Goal: Information Seeking & Learning: Learn about a topic

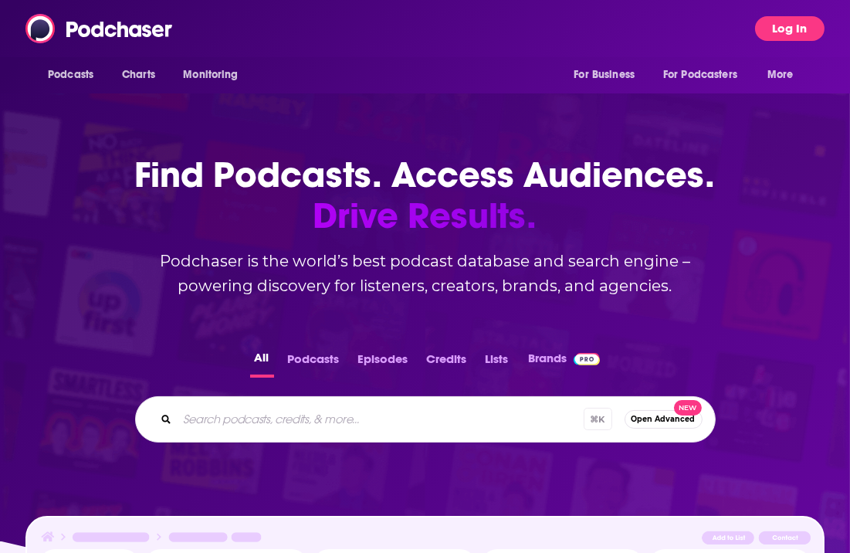
click at [806, 36] on button "Log In" at bounding box center [789, 28] width 69 height 25
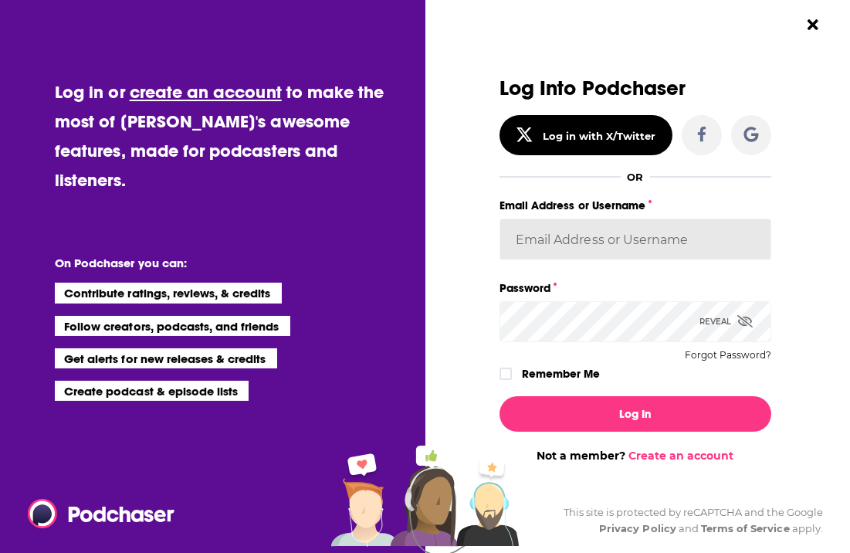
type input "molly@meetkickstand.com"
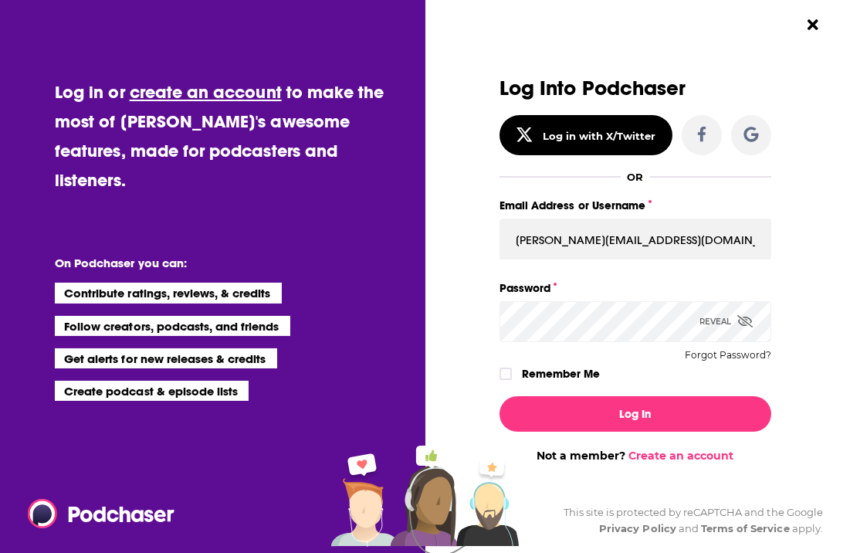
click at [625, 390] on div "Log In Not a member? Create an account" at bounding box center [635, 423] width 272 height 79
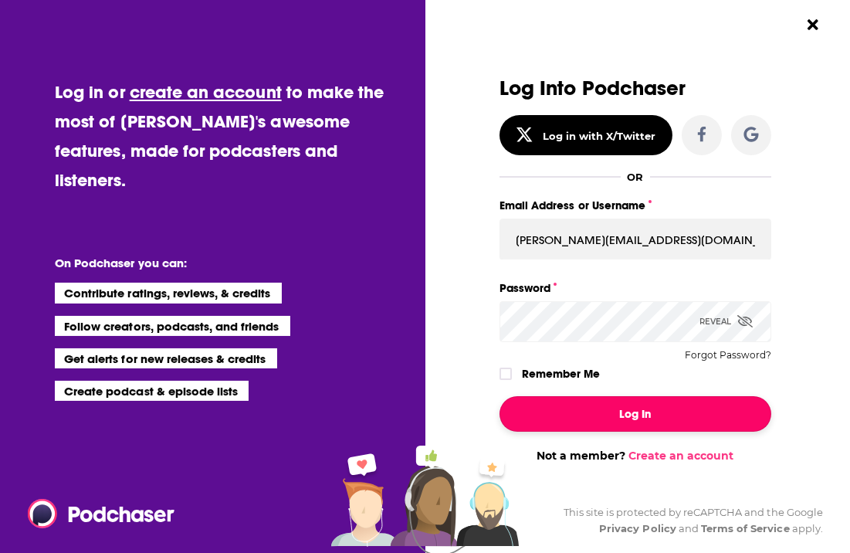
click at [624, 401] on button "Log In" at bounding box center [635, 414] width 272 height 36
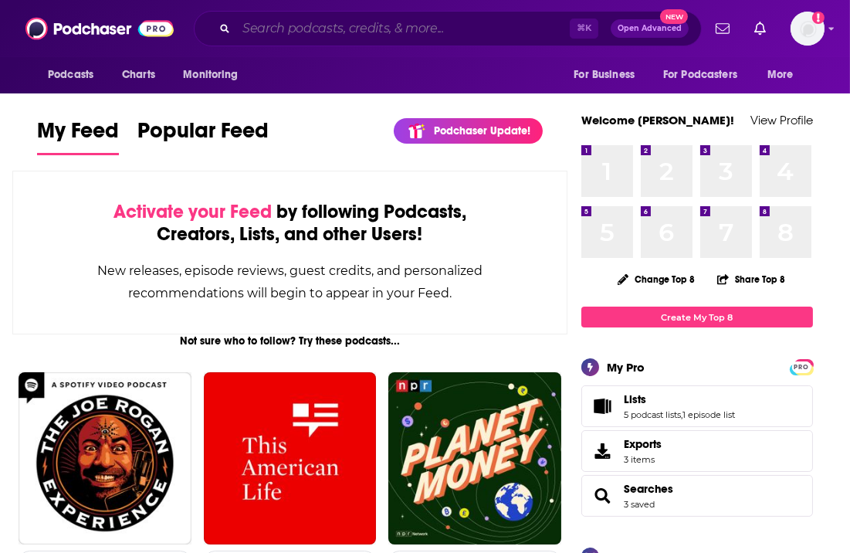
click at [415, 36] on input "Search podcasts, credits, & more..." at bounding box center [402, 28] width 333 height 25
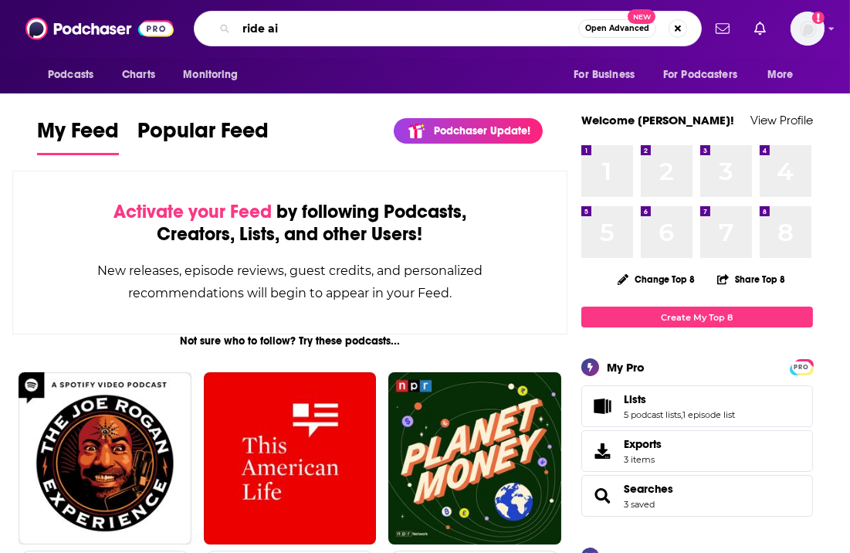
type input "ride ai"
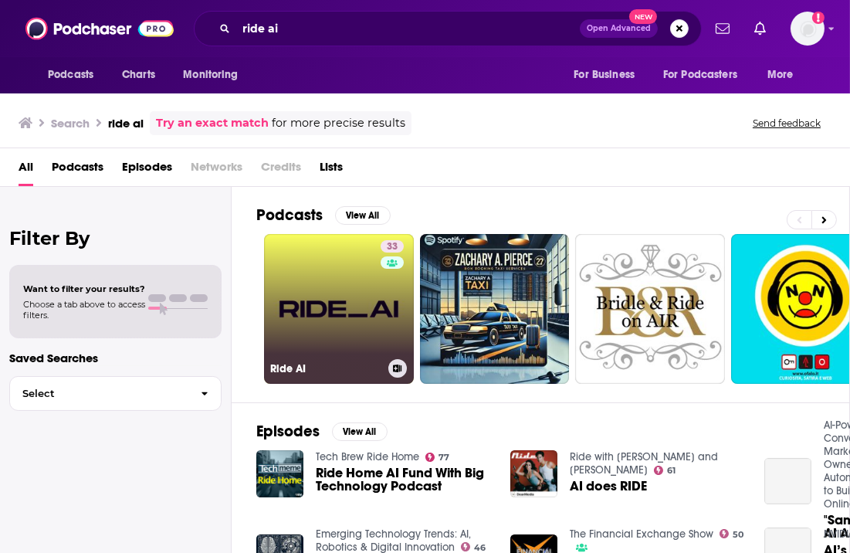
click at [360, 345] on link "33 Ride AI" at bounding box center [339, 309] width 150 height 150
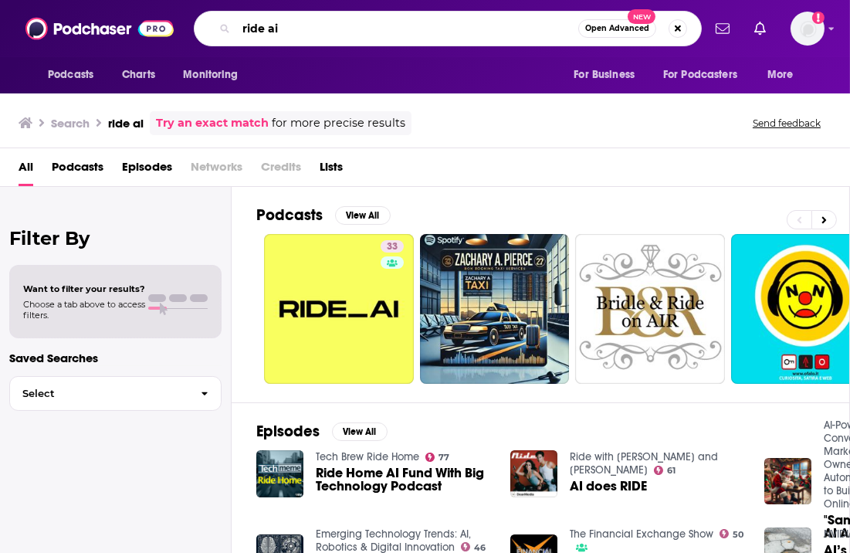
click at [425, 22] on input "ride ai" at bounding box center [407, 28] width 342 height 25
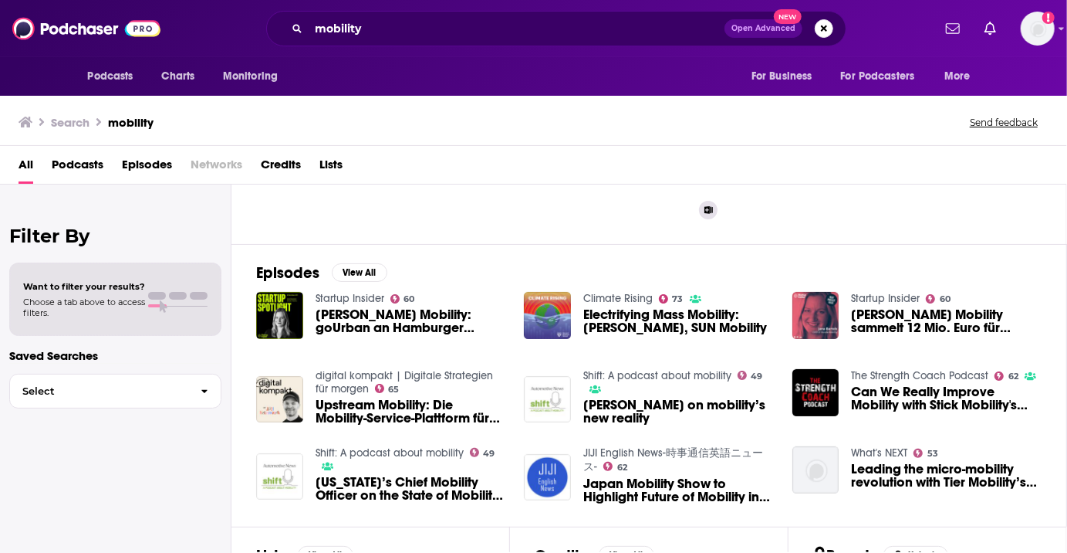
scroll to position [157, 0]
click at [464, 29] on input "mobility" at bounding box center [517, 28] width 416 height 25
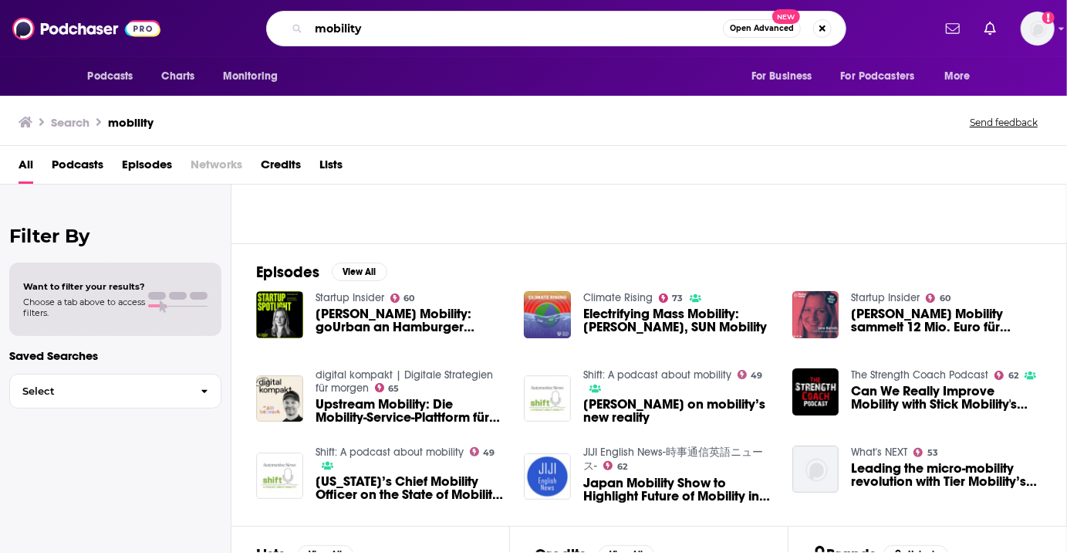
click at [464, 29] on input "mobility" at bounding box center [516, 28] width 414 height 25
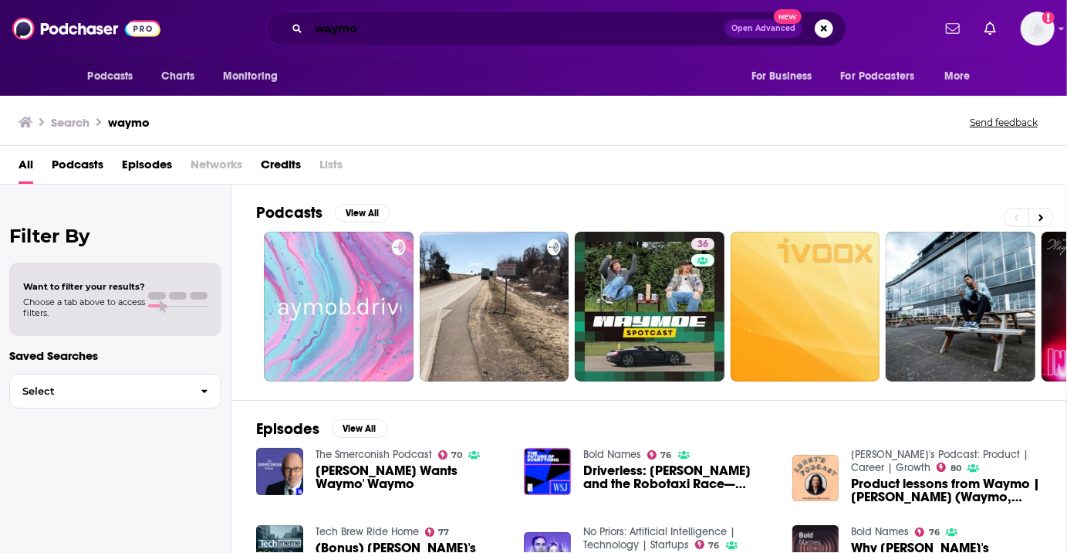
click at [343, 37] on input "waymo" at bounding box center [517, 28] width 416 height 25
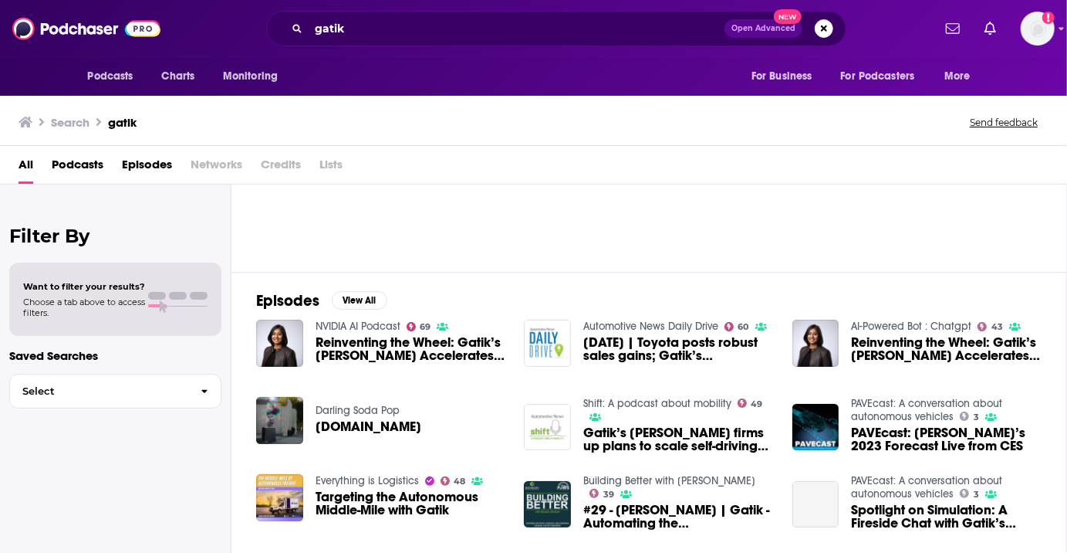
scroll to position [136, 0]
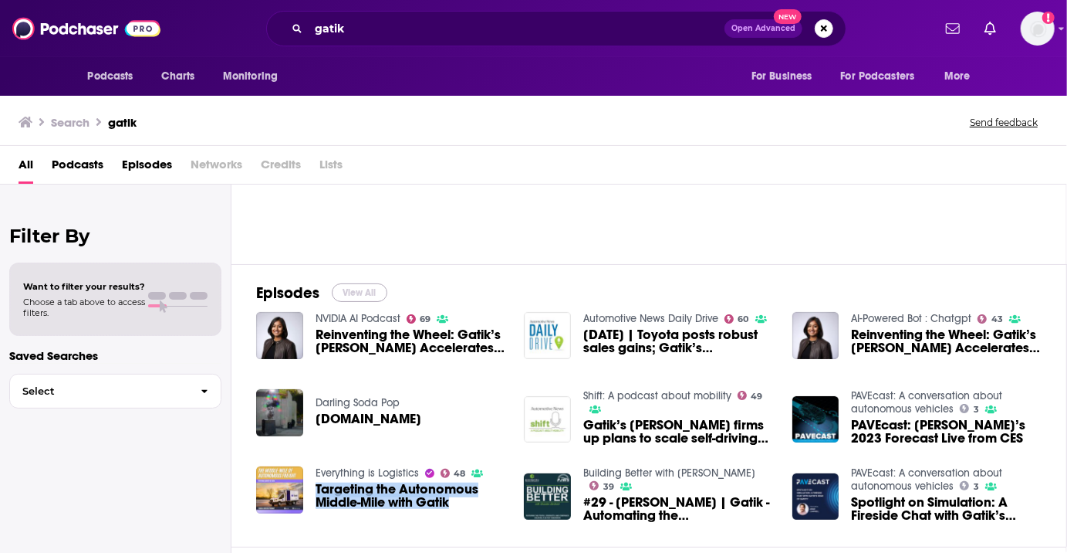
click at [357, 283] on button "View All" at bounding box center [360, 292] width 56 height 19
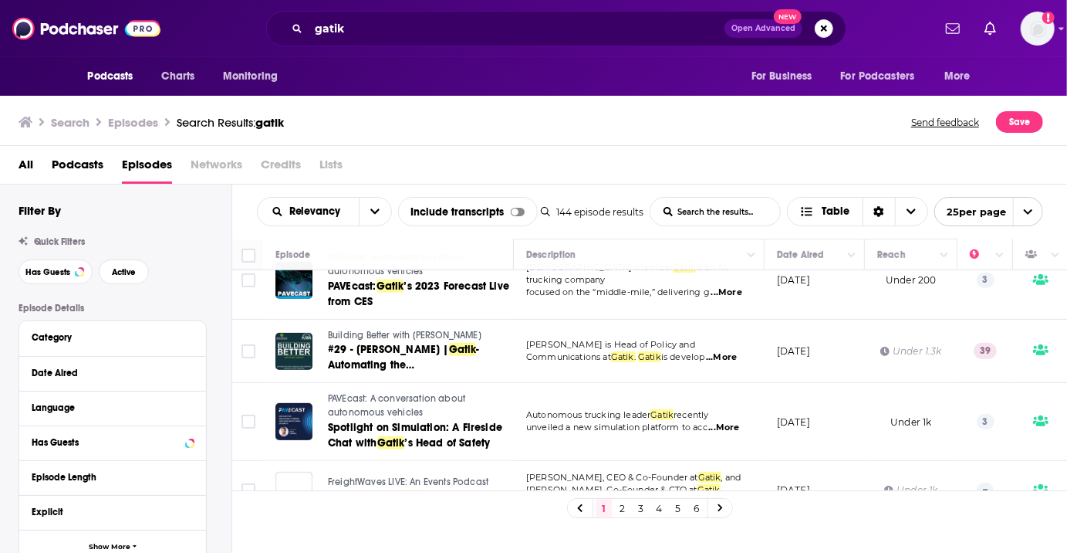
scroll to position [408, 0]
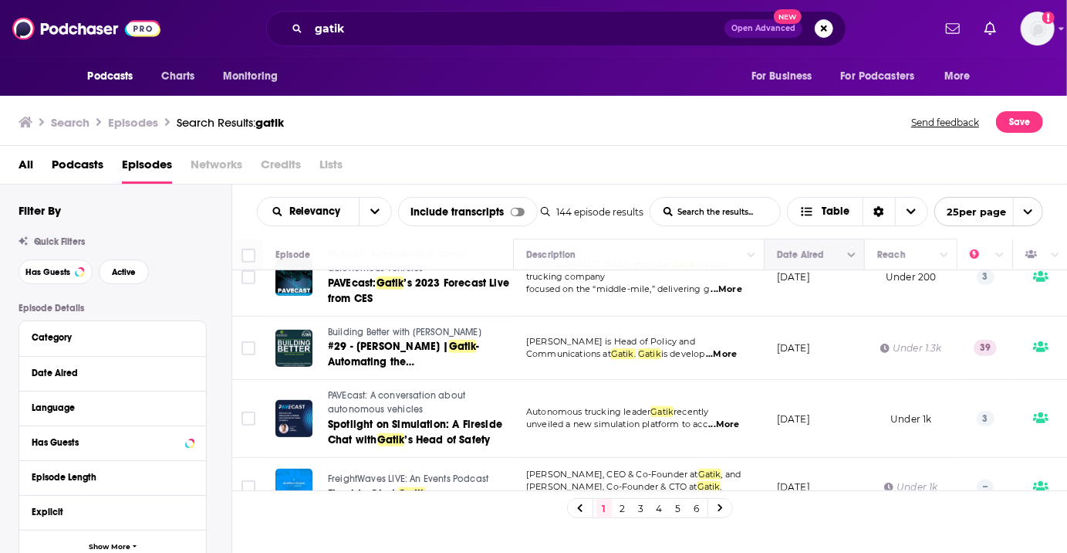
click at [831, 245] on button "Move" at bounding box center [813, 254] width 75 height 19
click at [849, 254] on icon "Column Actions" at bounding box center [852, 255] width 8 height 5
click at [803, 279] on div at bounding box center [533, 276] width 1067 height 553
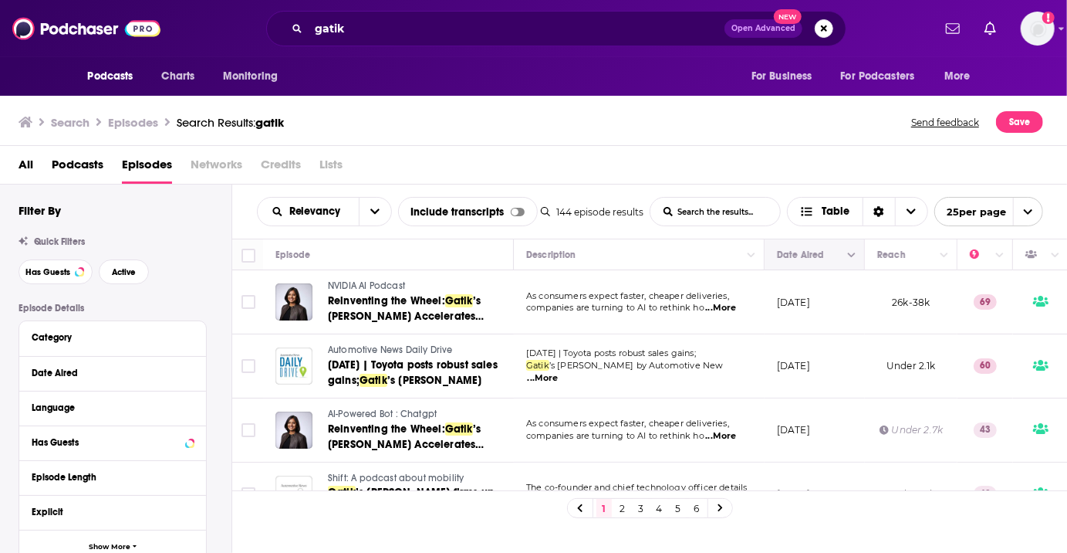
click at [818, 261] on icon "Move" at bounding box center [813, 254] width 19 height 19
click at [824, 214] on span "Table" at bounding box center [837, 211] width 28 height 11
click at [89, 363] on button "Date Aired" at bounding box center [109, 372] width 154 height 19
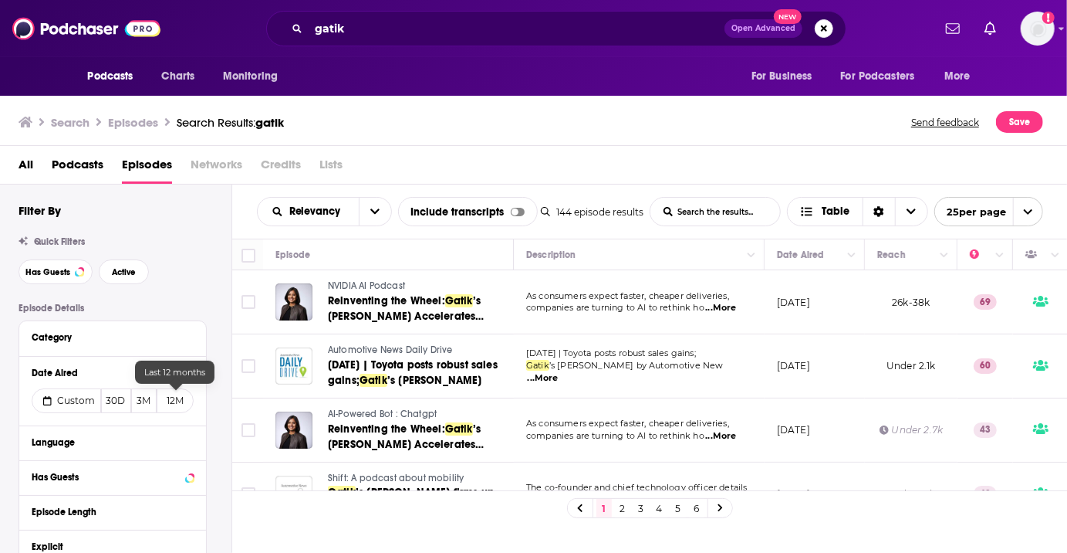
click at [171, 397] on button "12M" at bounding box center [175, 400] width 37 height 25
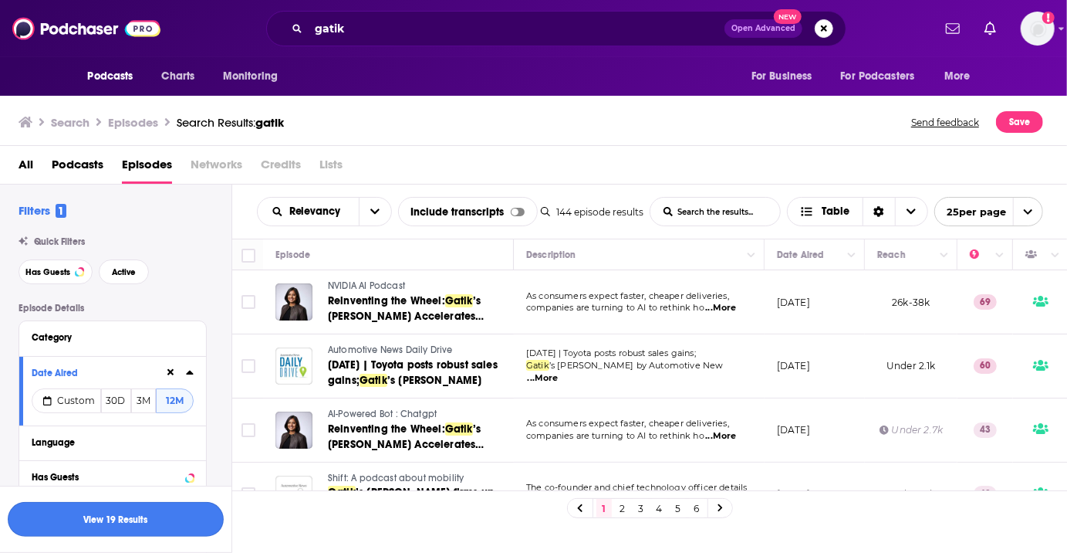
click at [169, 530] on button "View 19 Results" at bounding box center [116, 519] width 216 height 35
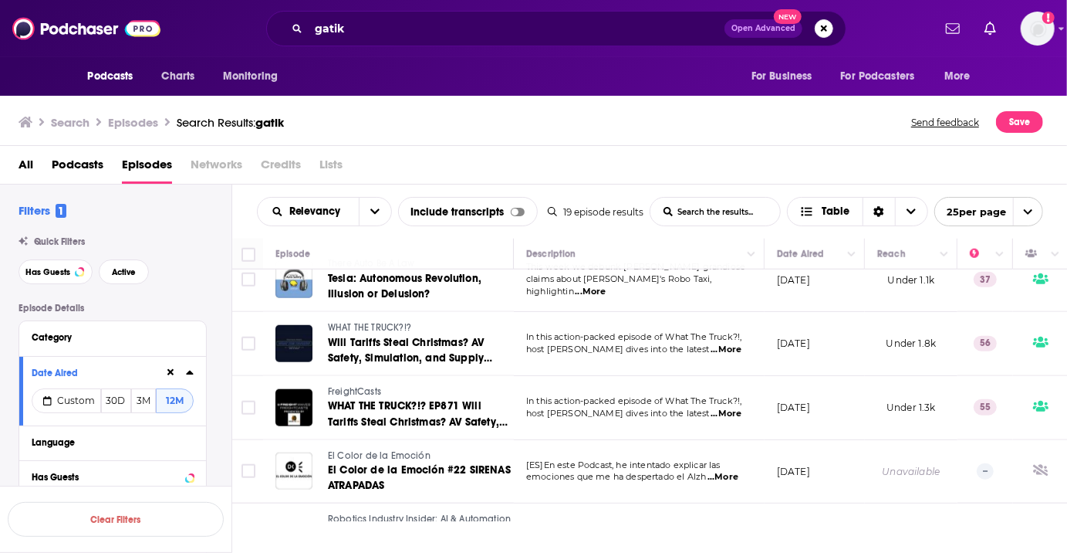
scroll to position [878, 0]
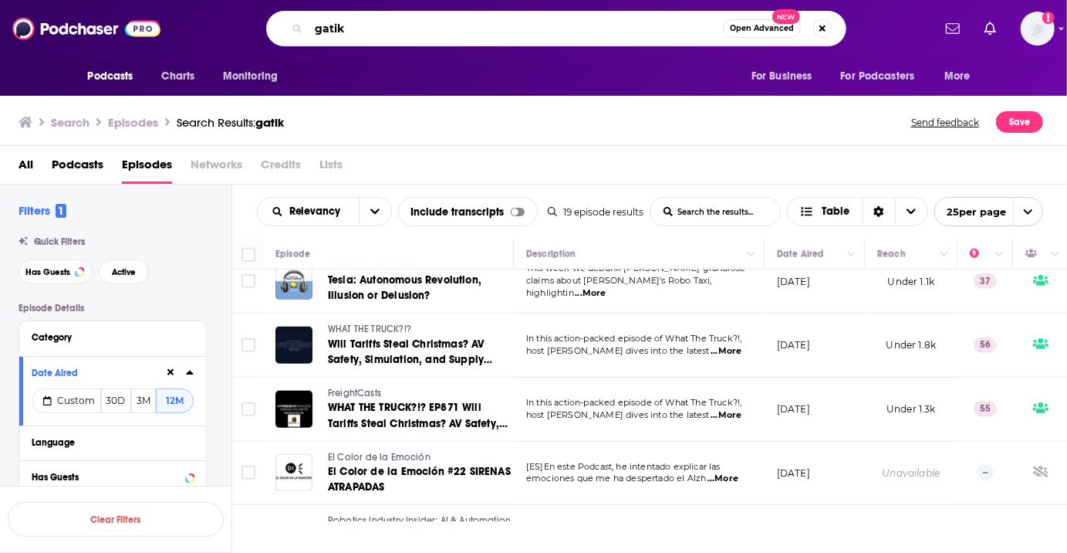
click at [395, 32] on input "gatik" at bounding box center [516, 28] width 414 height 25
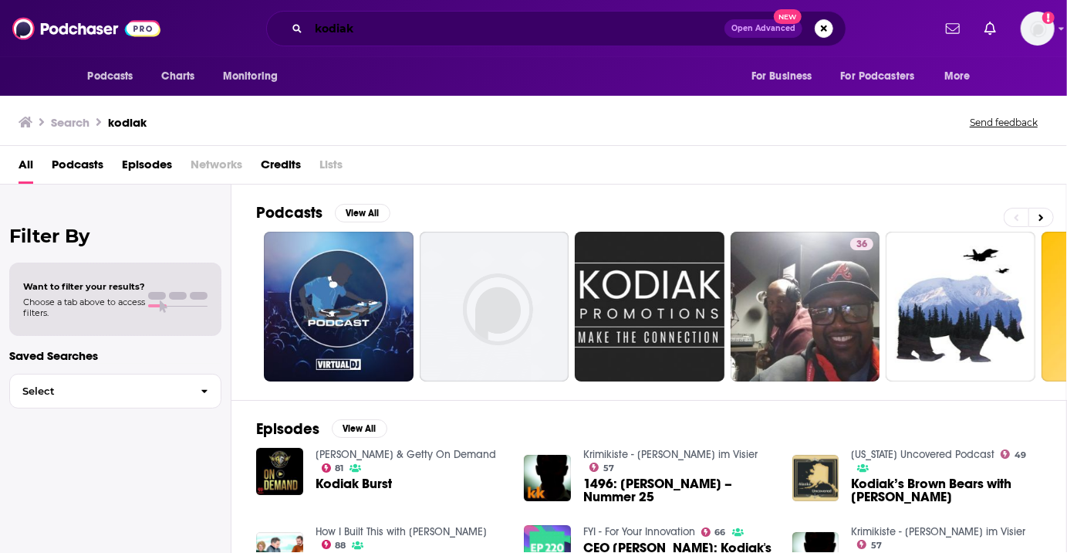
click at [359, 35] on input "kodiak" at bounding box center [517, 28] width 416 height 25
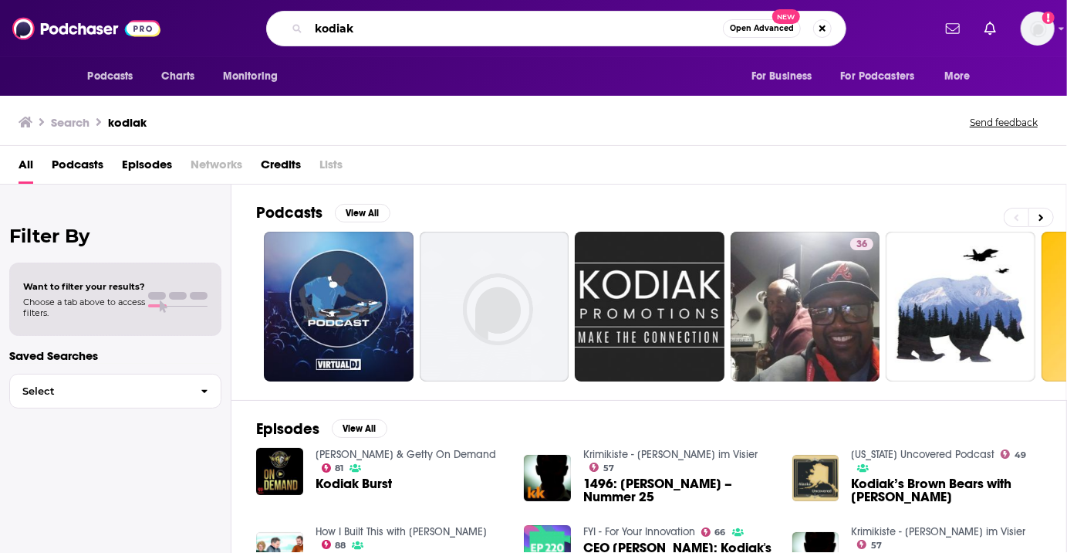
click at [359, 35] on input "kodiak" at bounding box center [516, 28] width 414 height 25
type input "o"
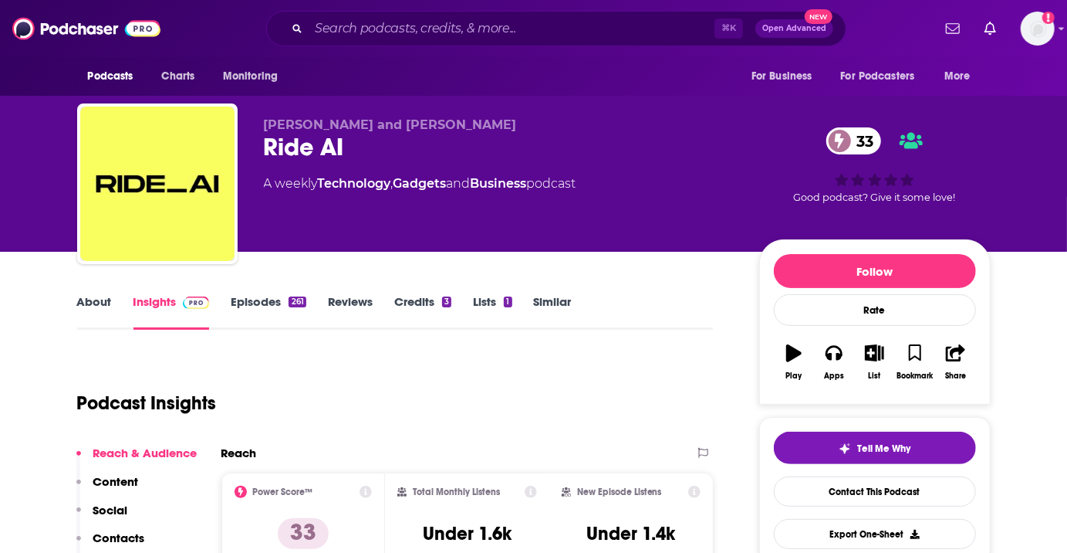
scroll to position [13, 0]
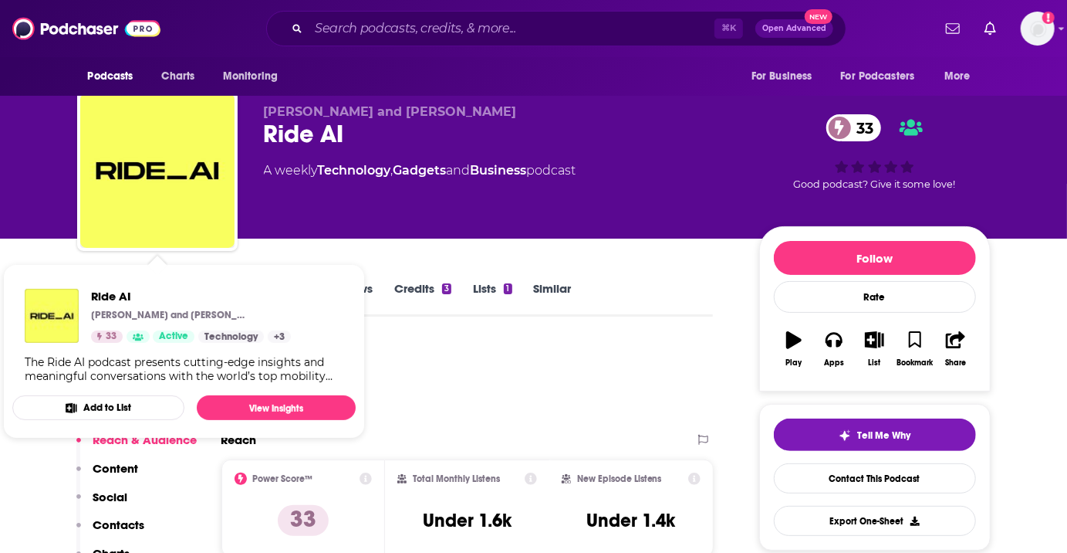
click at [437, 387] on div "Podcast Insights" at bounding box center [389, 380] width 624 height 79
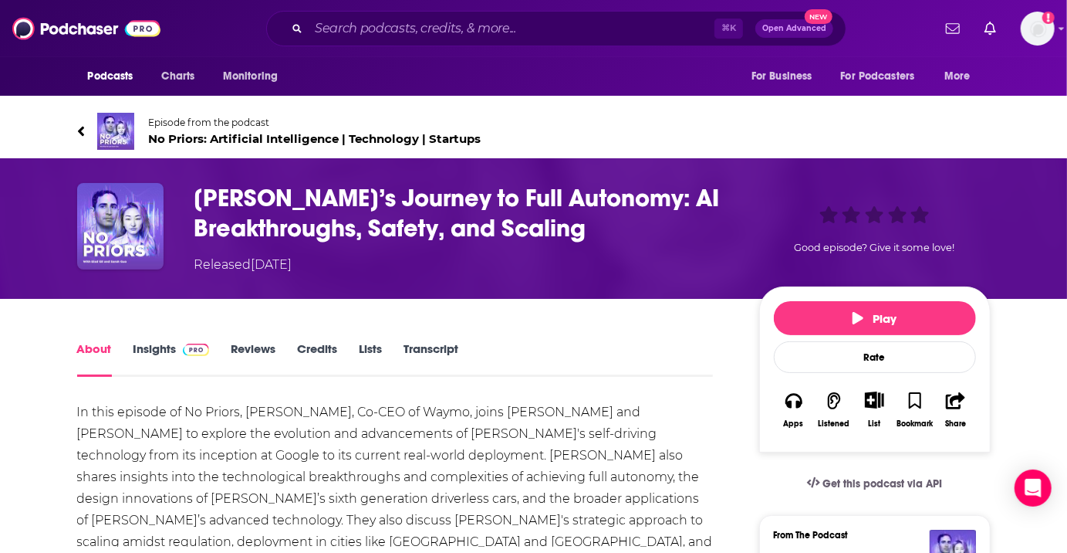
click at [144, 249] on img "Waymo’s Journey to Full Autonomy: AI Breakthroughs, Safety, and Scaling" at bounding box center [120, 226] width 86 height 86
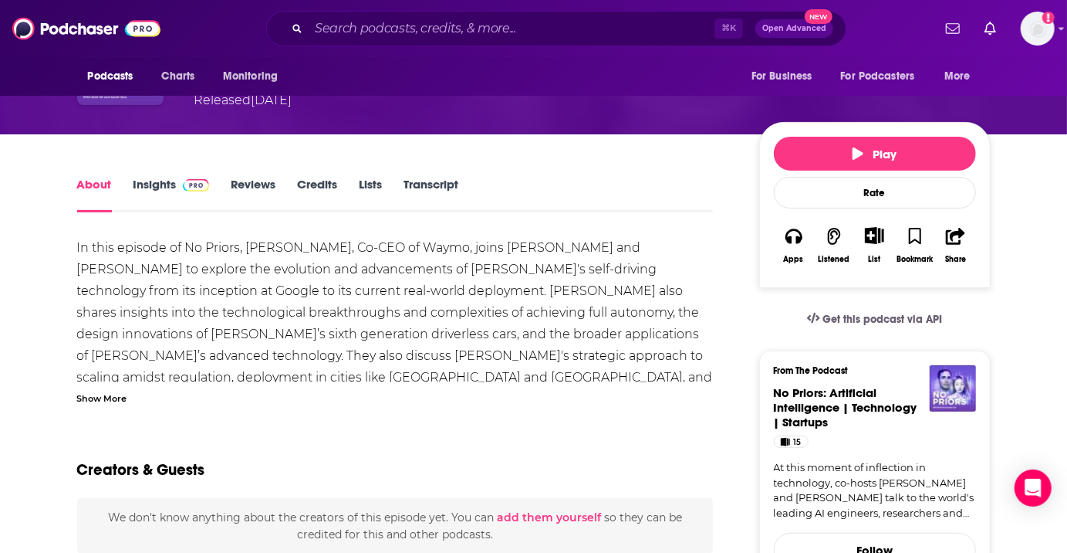
scroll to position [183, 0]
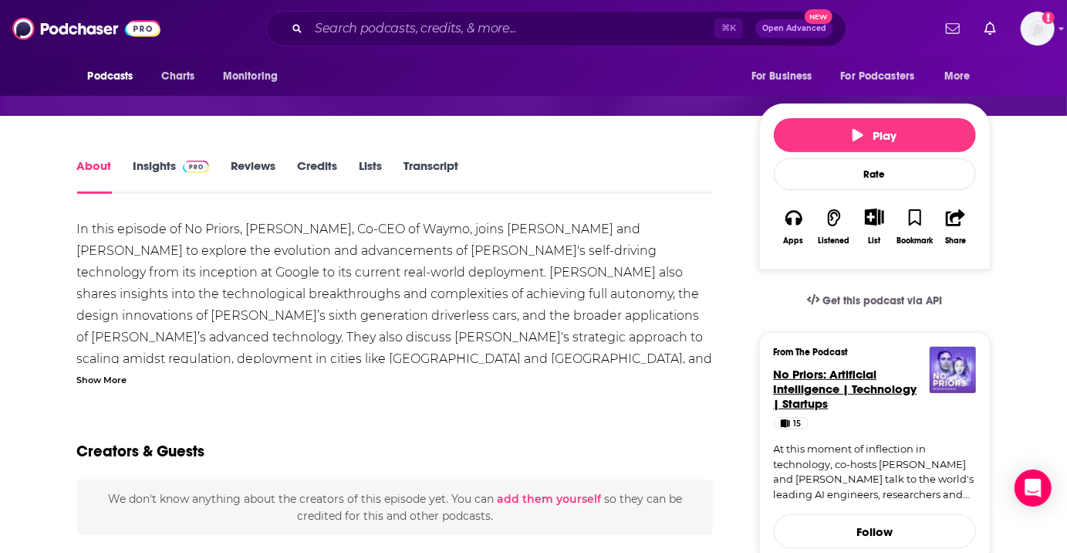
click at [864, 396] on span "No Priors: Artificial Intelligence | Technology | Startups" at bounding box center [846, 389] width 144 height 44
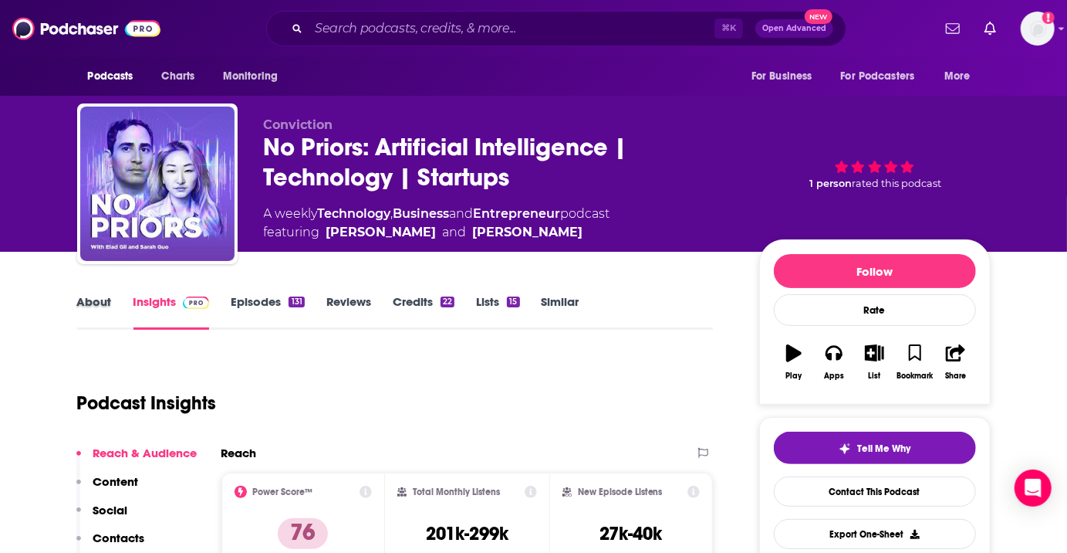
click at [111, 314] on div "About" at bounding box center [105, 312] width 56 height 36
click at [101, 299] on link "About" at bounding box center [94, 312] width 35 height 36
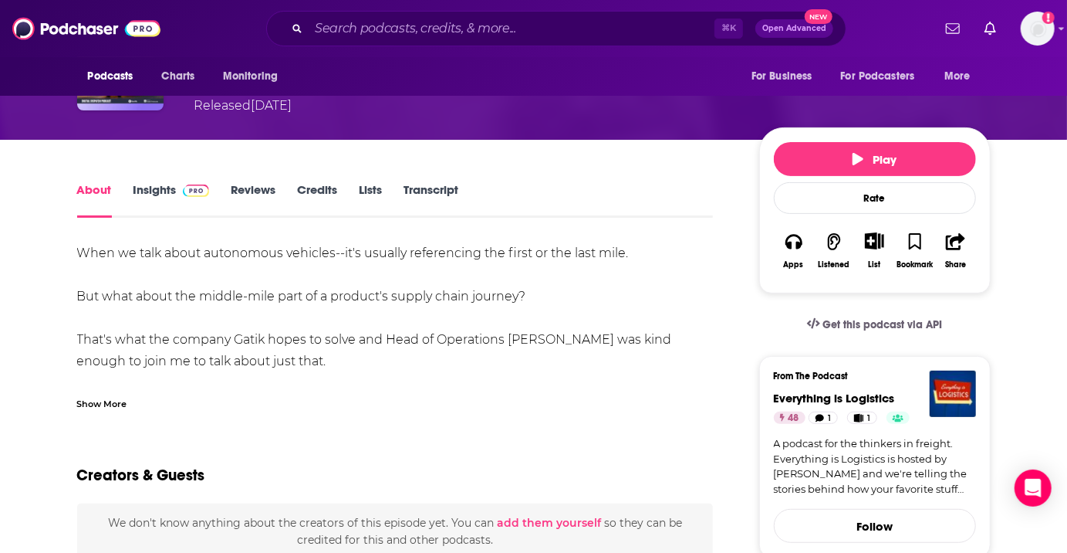
scroll to position [161, 0]
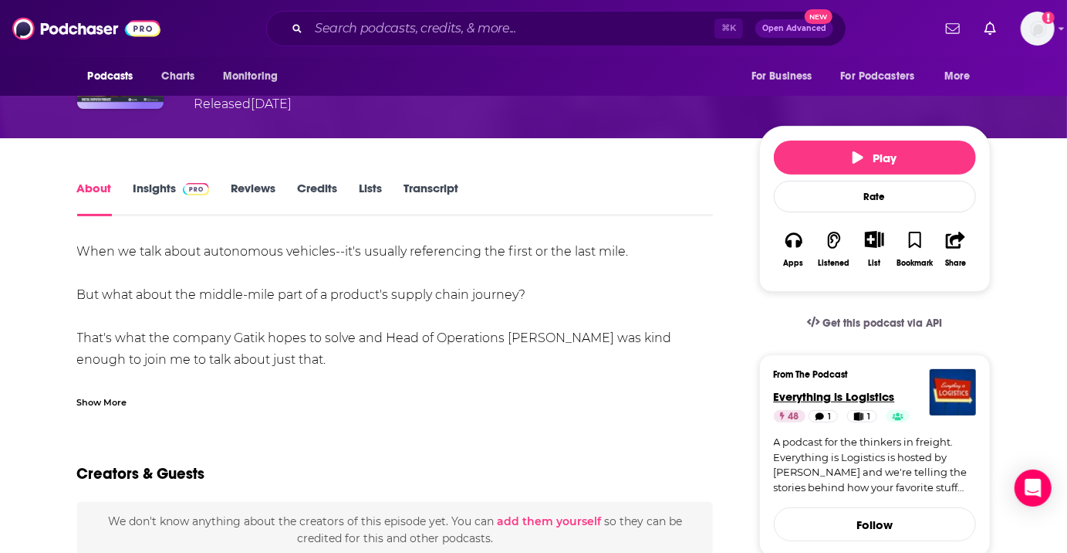
click at [861, 391] on span "Everything is Logistics" at bounding box center [834, 396] width 121 height 15
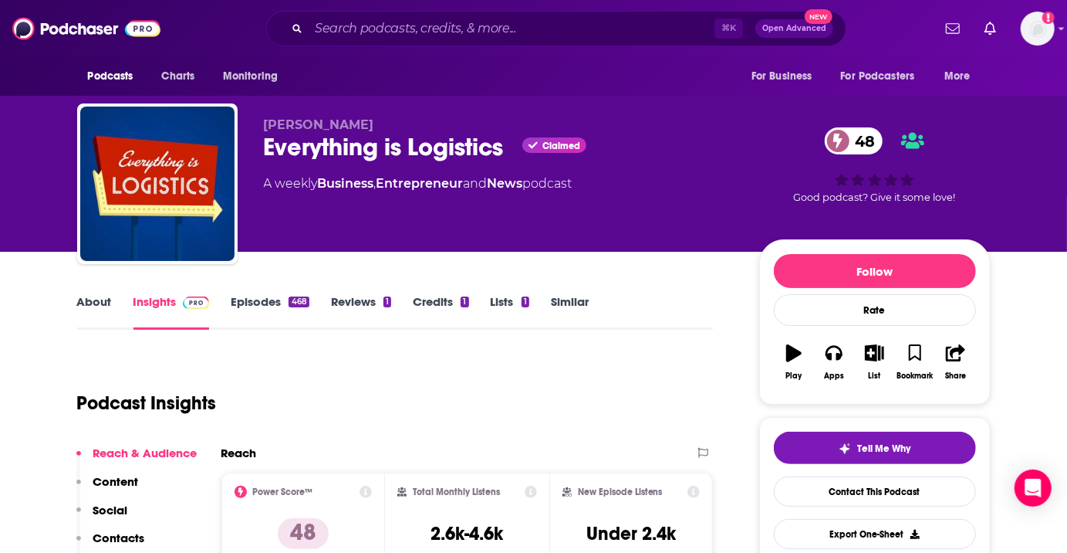
click at [89, 311] on link "About" at bounding box center [94, 312] width 35 height 36
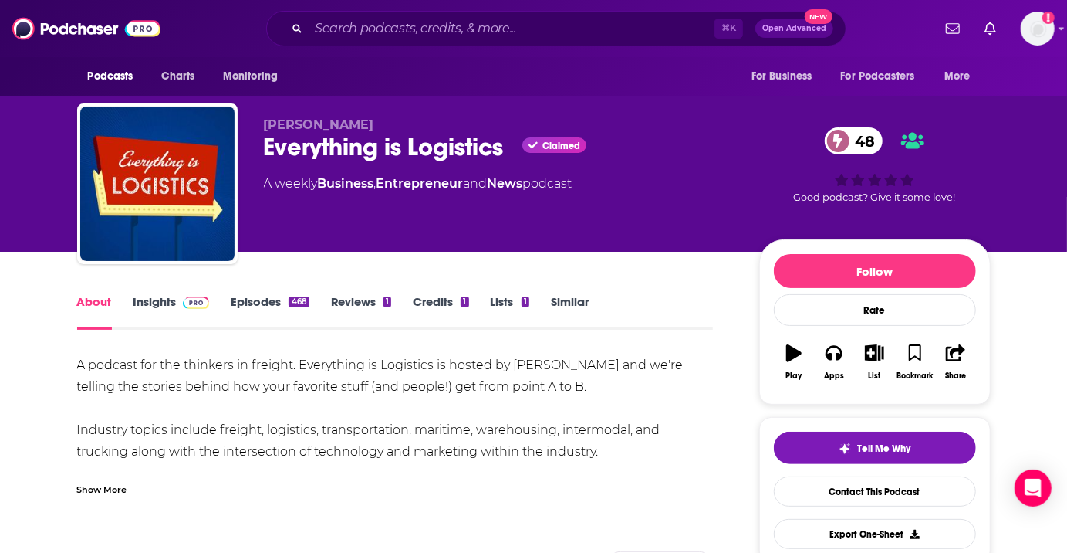
click at [207, 295] on span at bounding box center [196, 301] width 27 height 15
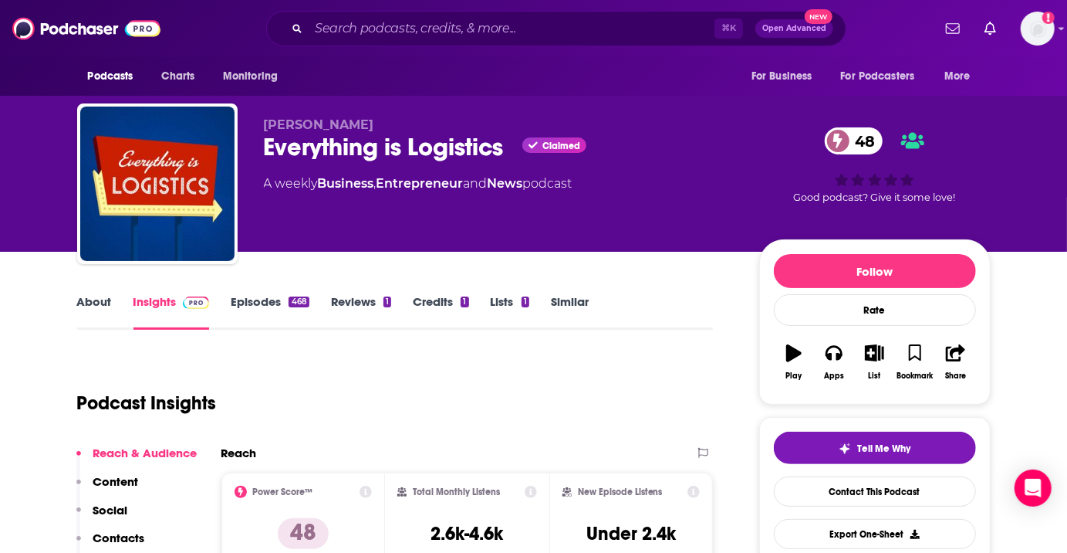
click at [243, 299] on link "Episodes 468" at bounding box center [270, 312] width 78 height 36
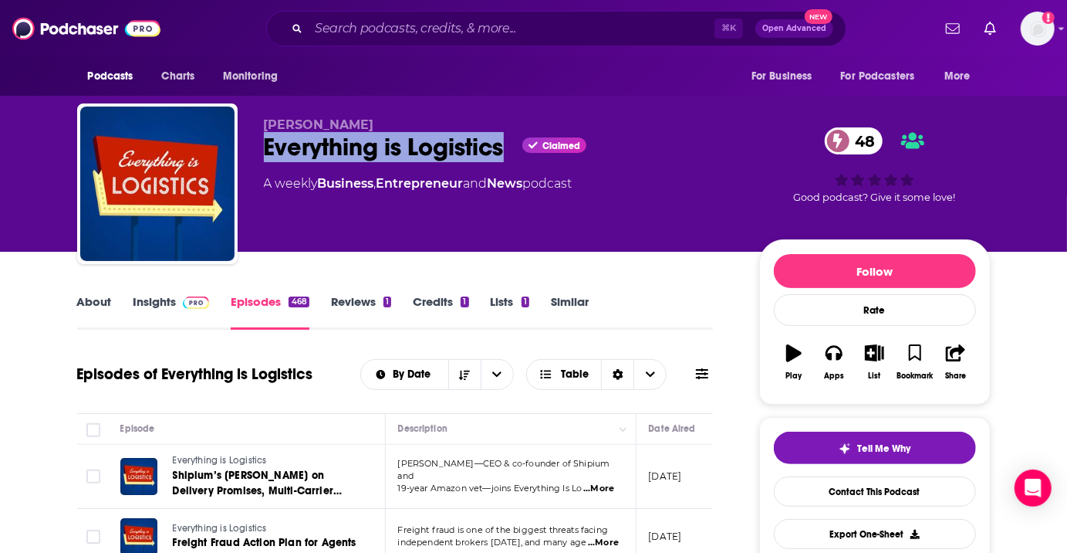
drag, startPoint x: 265, startPoint y: 146, endPoint x: 504, endPoint y: 144, distance: 239.3
click at [504, 144] on div "Everything is Logistics Claimed 48" at bounding box center [499, 147] width 471 height 30
copy h2 "Everything is Logistics"
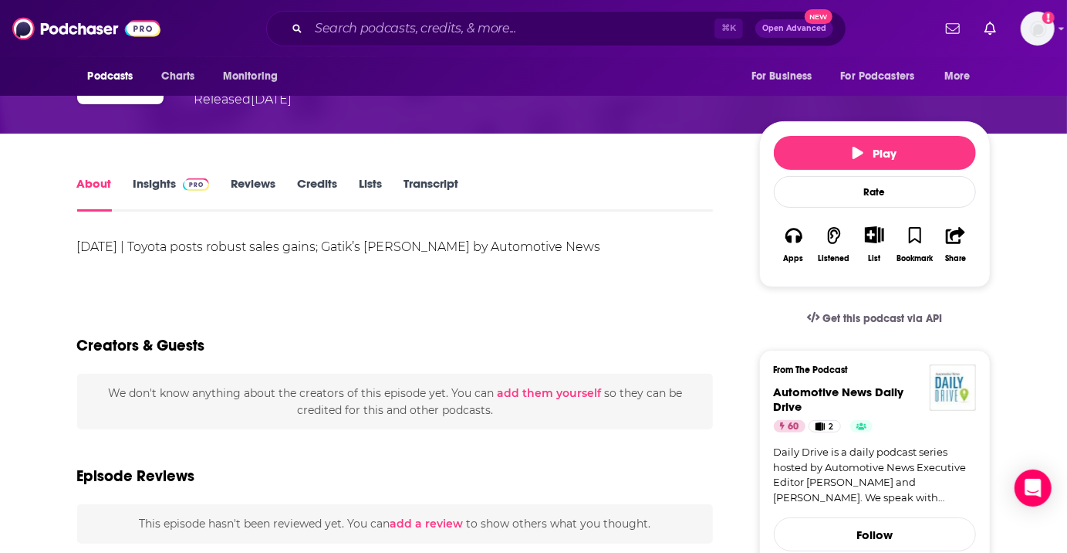
scroll to position [167, 0]
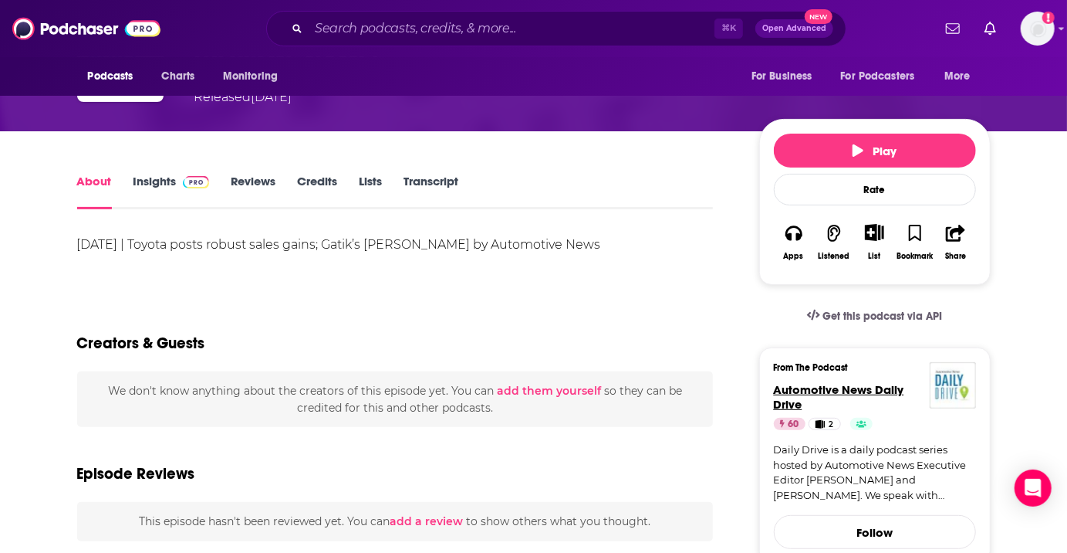
click at [857, 387] on span "Automotive News Daily Drive" at bounding box center [839, 396] width 130 height 29
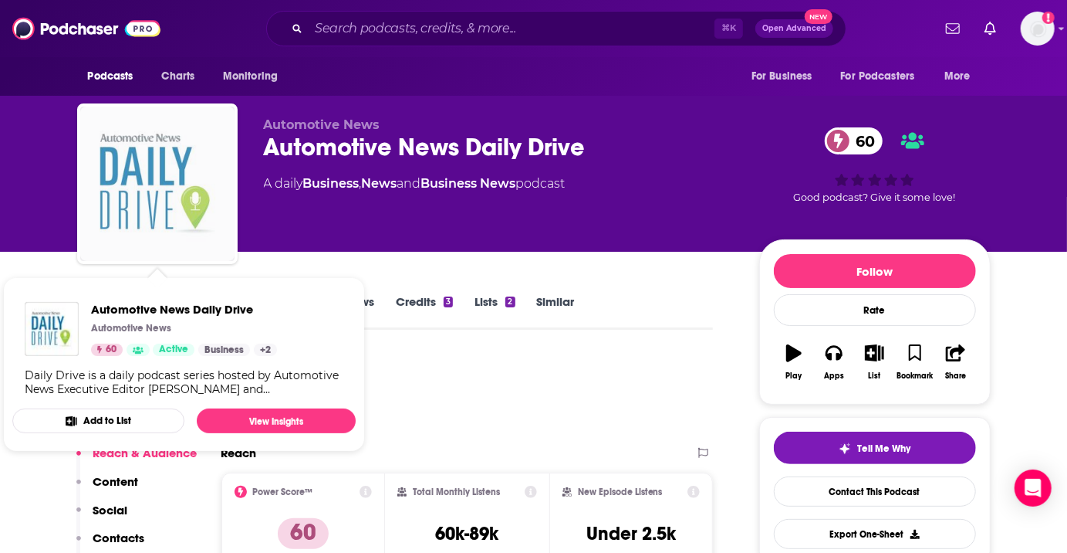
click at [153, 184] on img "Automotive News Daily Drive" at bounding box center [157, 184] width 154 height 154
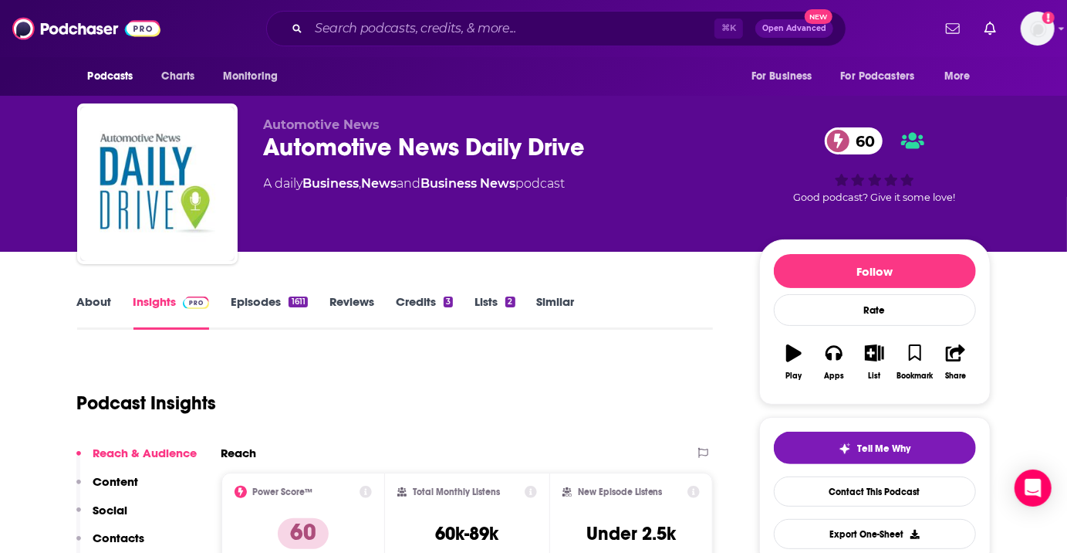
click at [293, 296] on div "1611" at bounding box center [298, 301] width 19 height 11
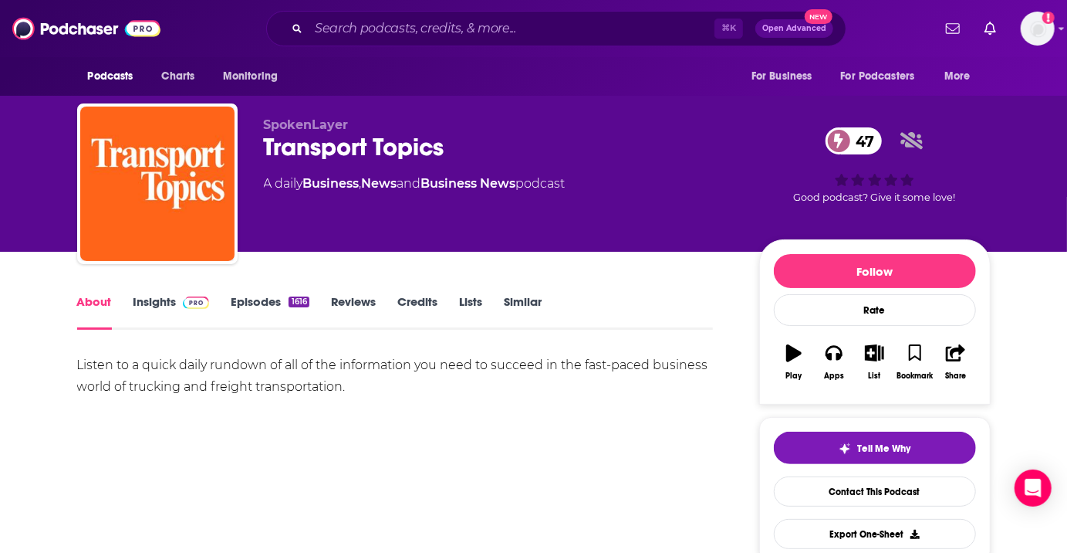
click at [177, 303] on span at bounding box center [193, 301] width 33 height 15
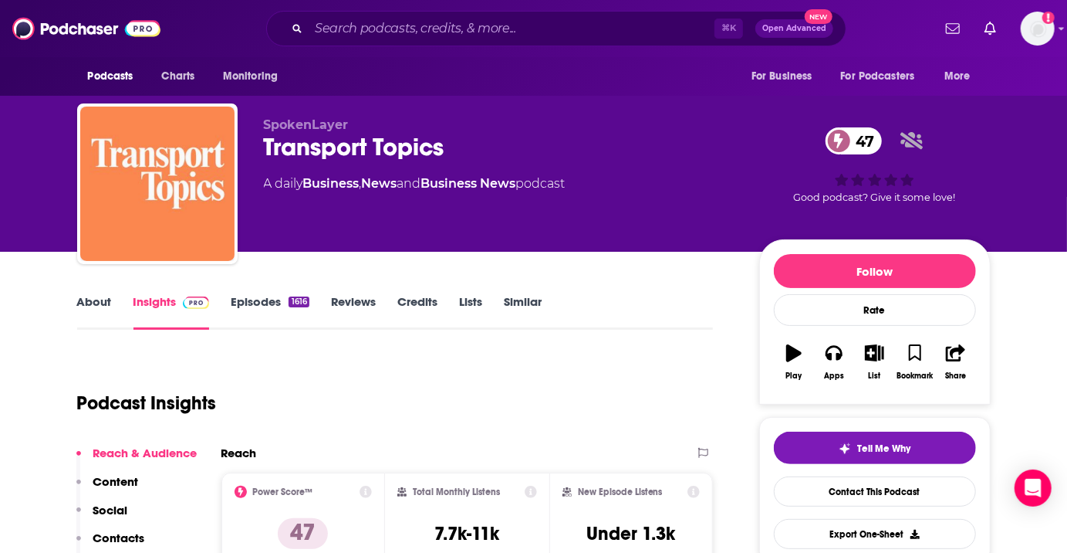
click at [191, 183] on img "Transport Topics" at bounding box center [157, 184] width 154 height 154
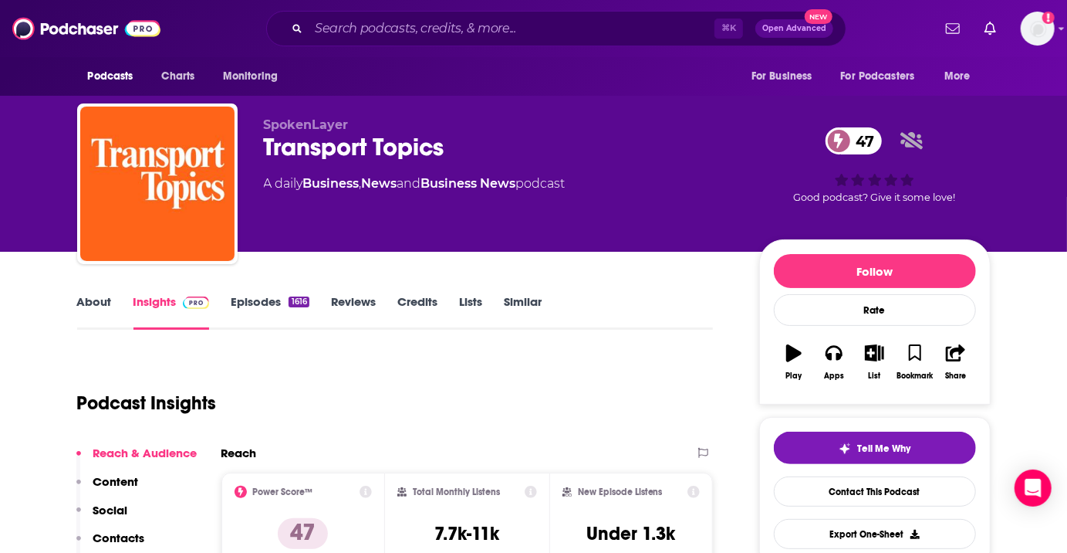
drag, startPoint x: 184, startPoint y: 180, endPoint x: 595, endPoint y: 3, distance: 447.1
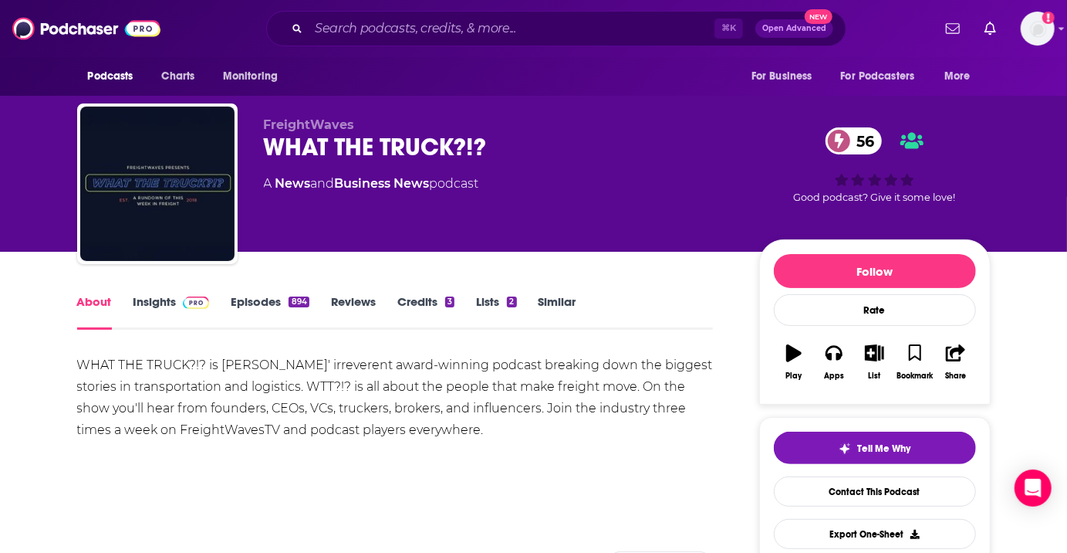
click at [183, 307] on img at bounding box center [196, 302] width 27 height 12
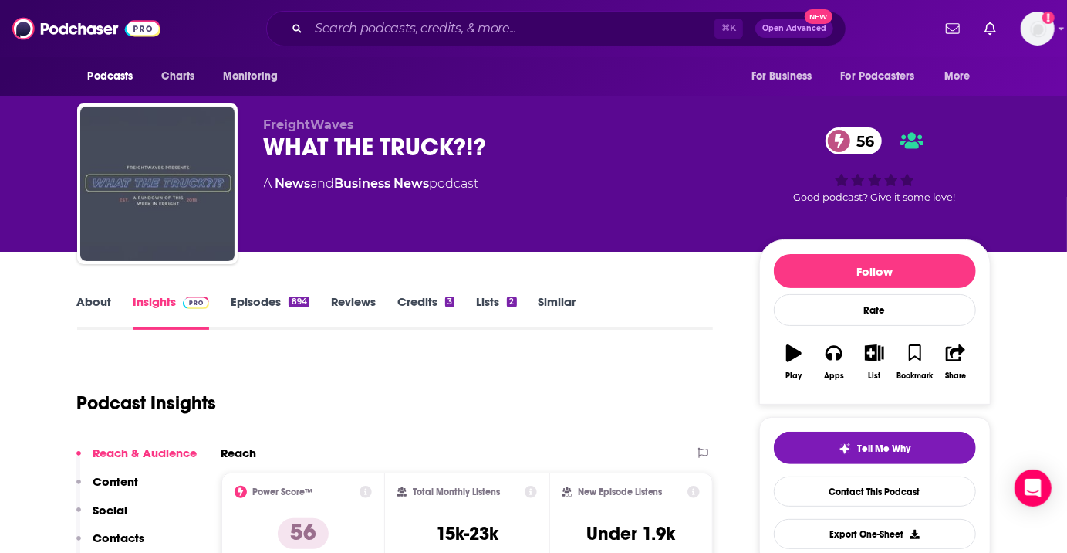
click at [188, 199] on img "WHAT THE TRUCK?!?" at bounding box center [157, 184] width 154 height 154
click at [183, 152] on img "WHAT THE TRUCK?!?" at bounding box center [157, 184] width 154 height 154
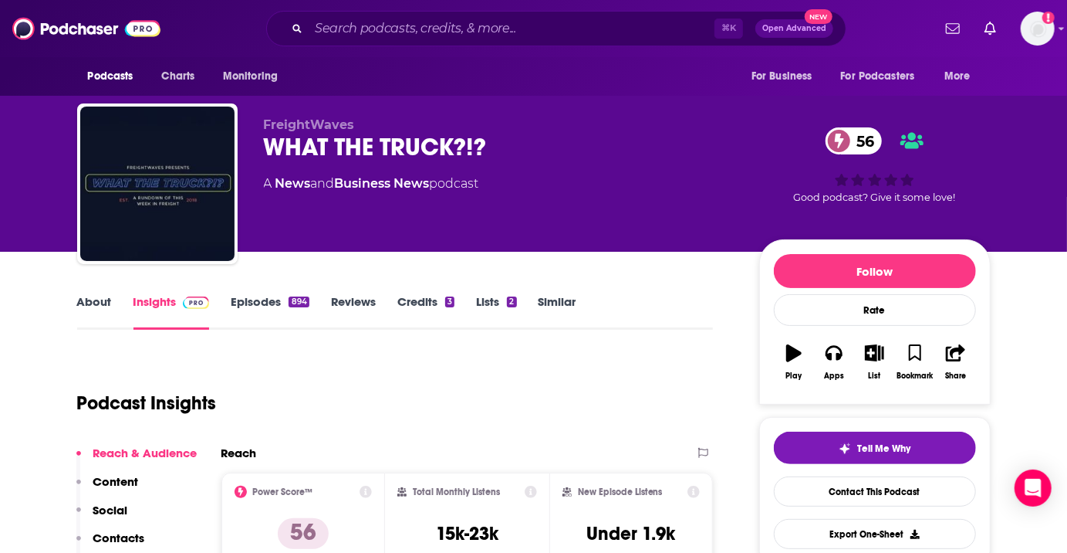
drag, startPoint x: 192, startPoint y: 151, endPoint x: 481, endPoint y: 86, distance: 296.0
